Goal: Transaction & Acquisition: Purchase product/service

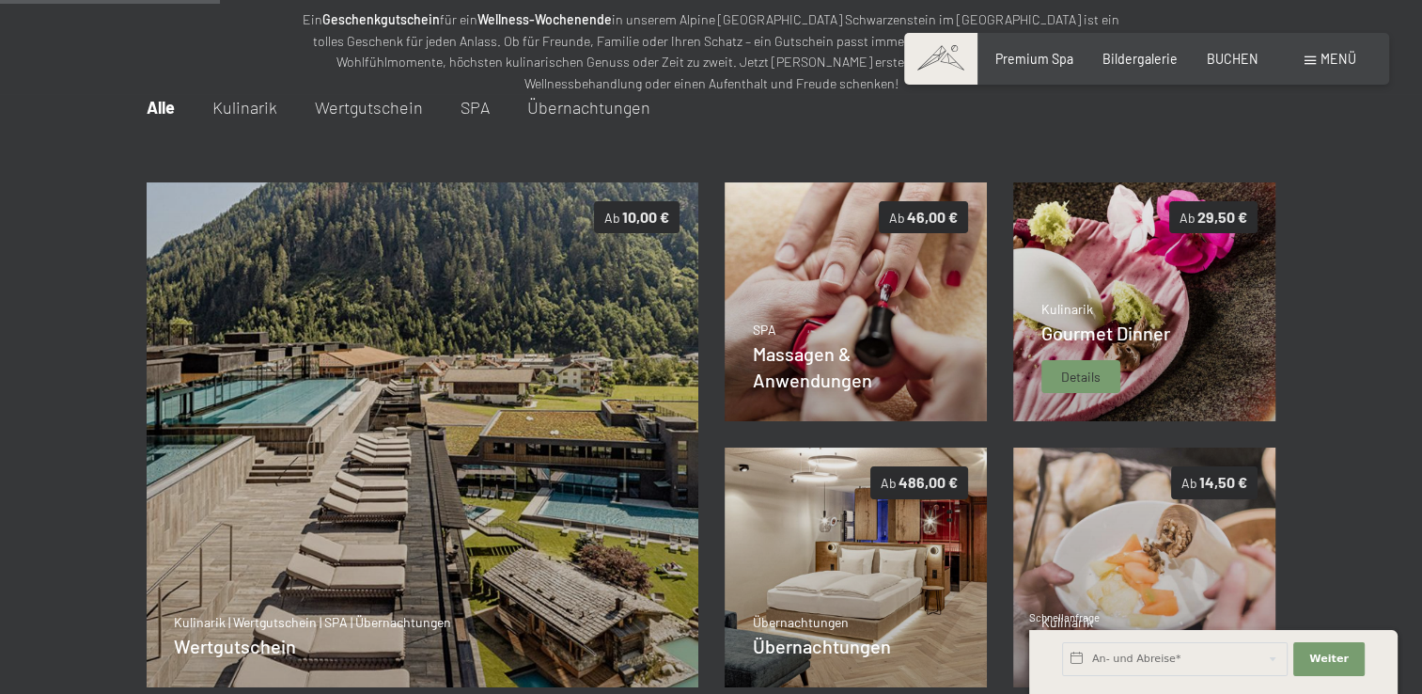
click at [1155, 250] on img at bounding box center [1144, 302] width 263 height 240
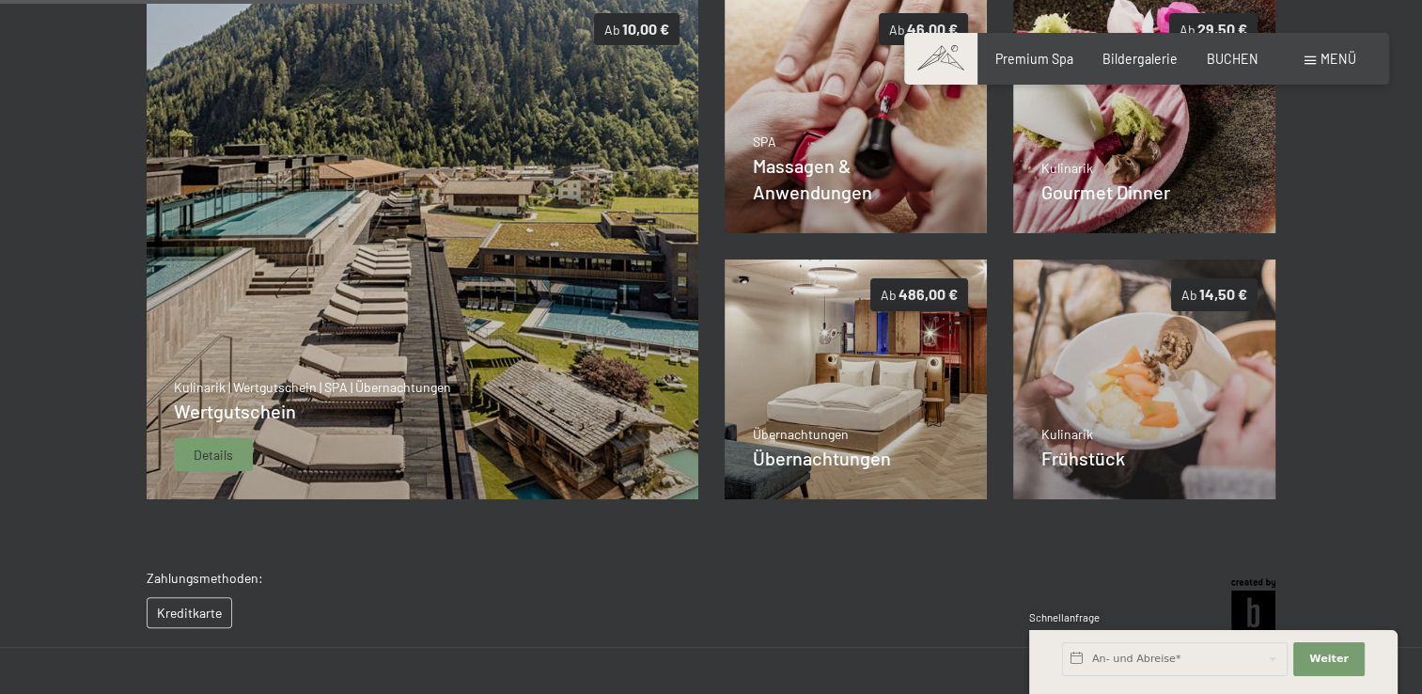
click at [318, 261] on img at bounding box center [422, 247] width 553 height 506
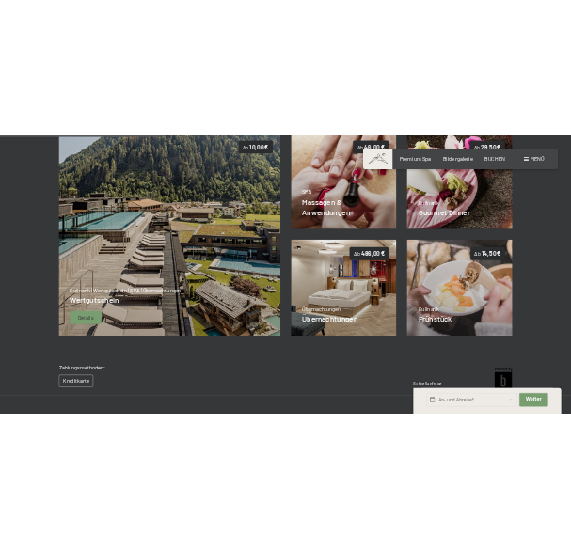
scroll to position [228, 0]
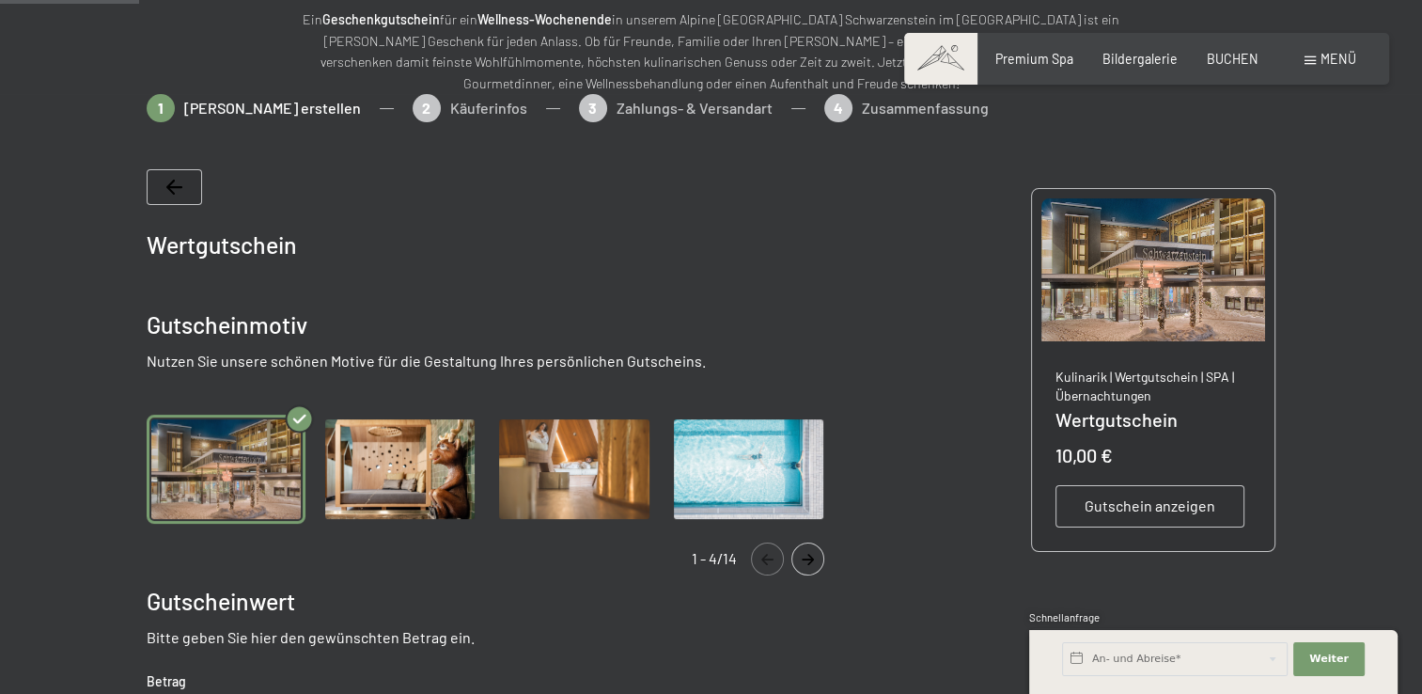
click at [742, 478] on img "Gallery" at bounding box center [748, 469] width 159 height 109
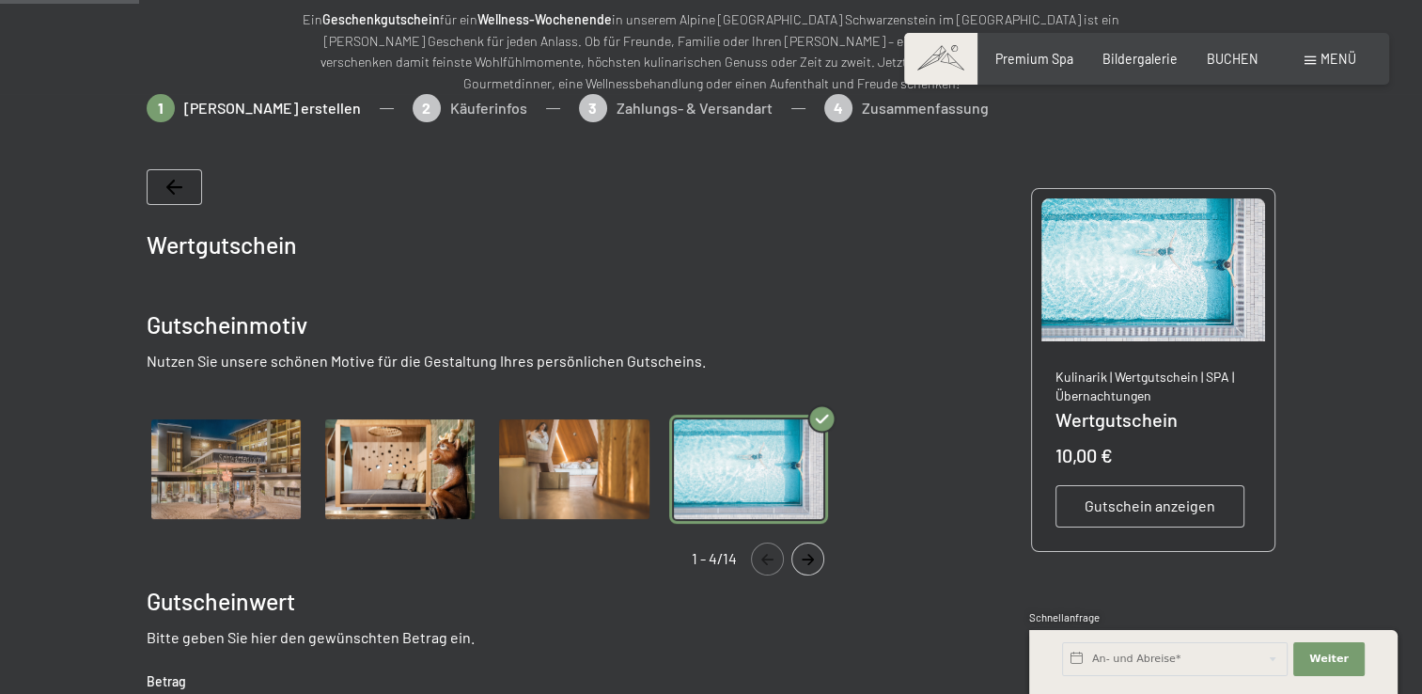
click at [1131, 511] on span "Gutschein anzeigen" at bounding box center [1150, 505] width 131 height 21
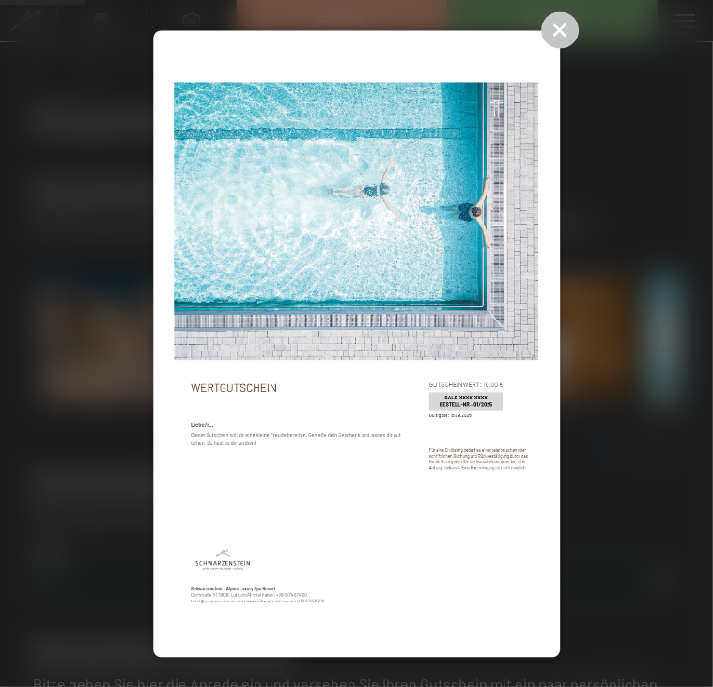
click at [355, 465] on img at bounding box center [357, 344] width 365 height 585
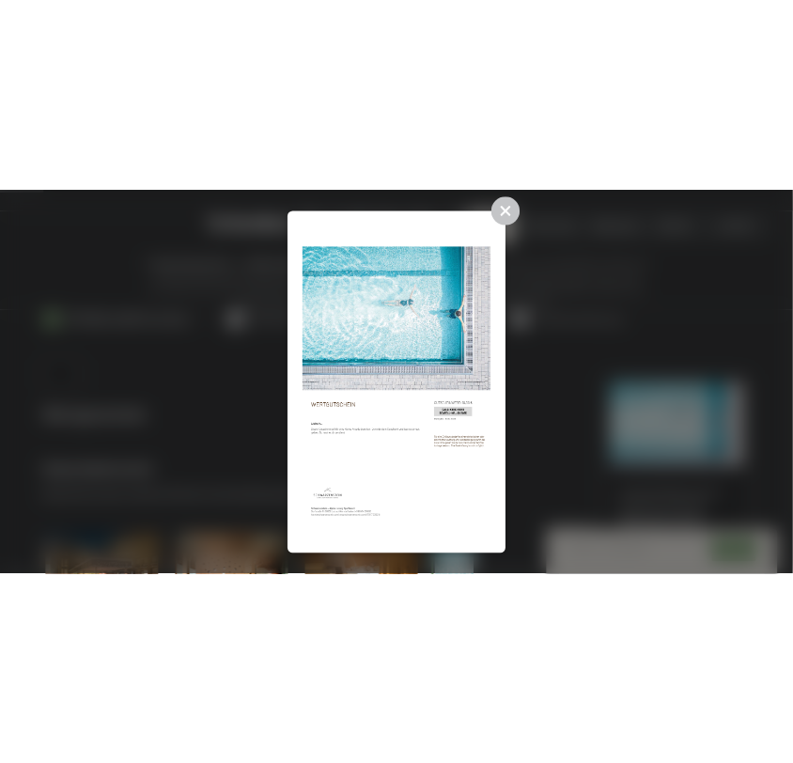
scroll to position [119, 0]
